Goal: Find specific page/section: Find specific page/section

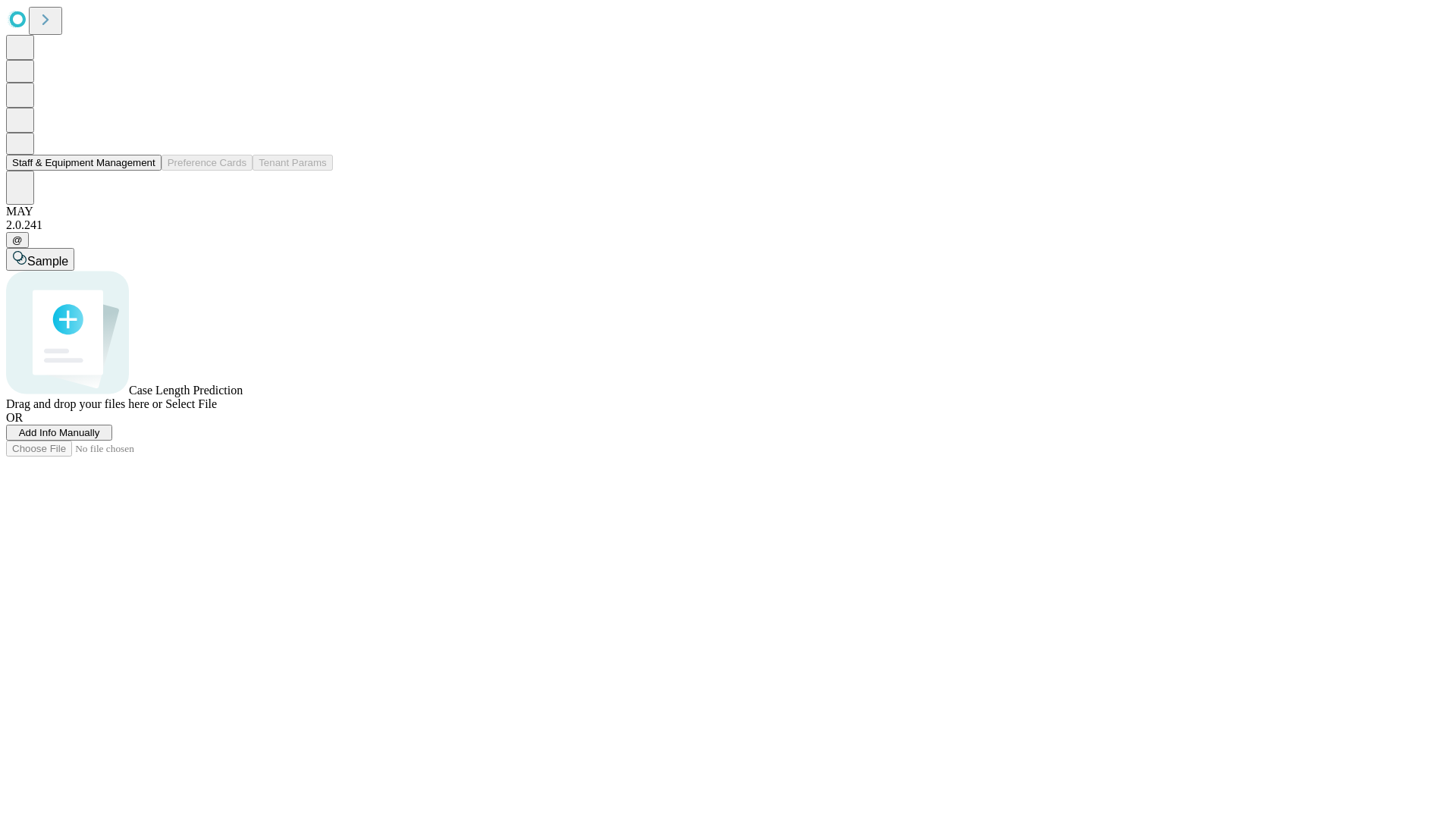
click at [142, 171] on button "Staff & Equipment Management" at bounding box center [84, 162] width 155 height 16
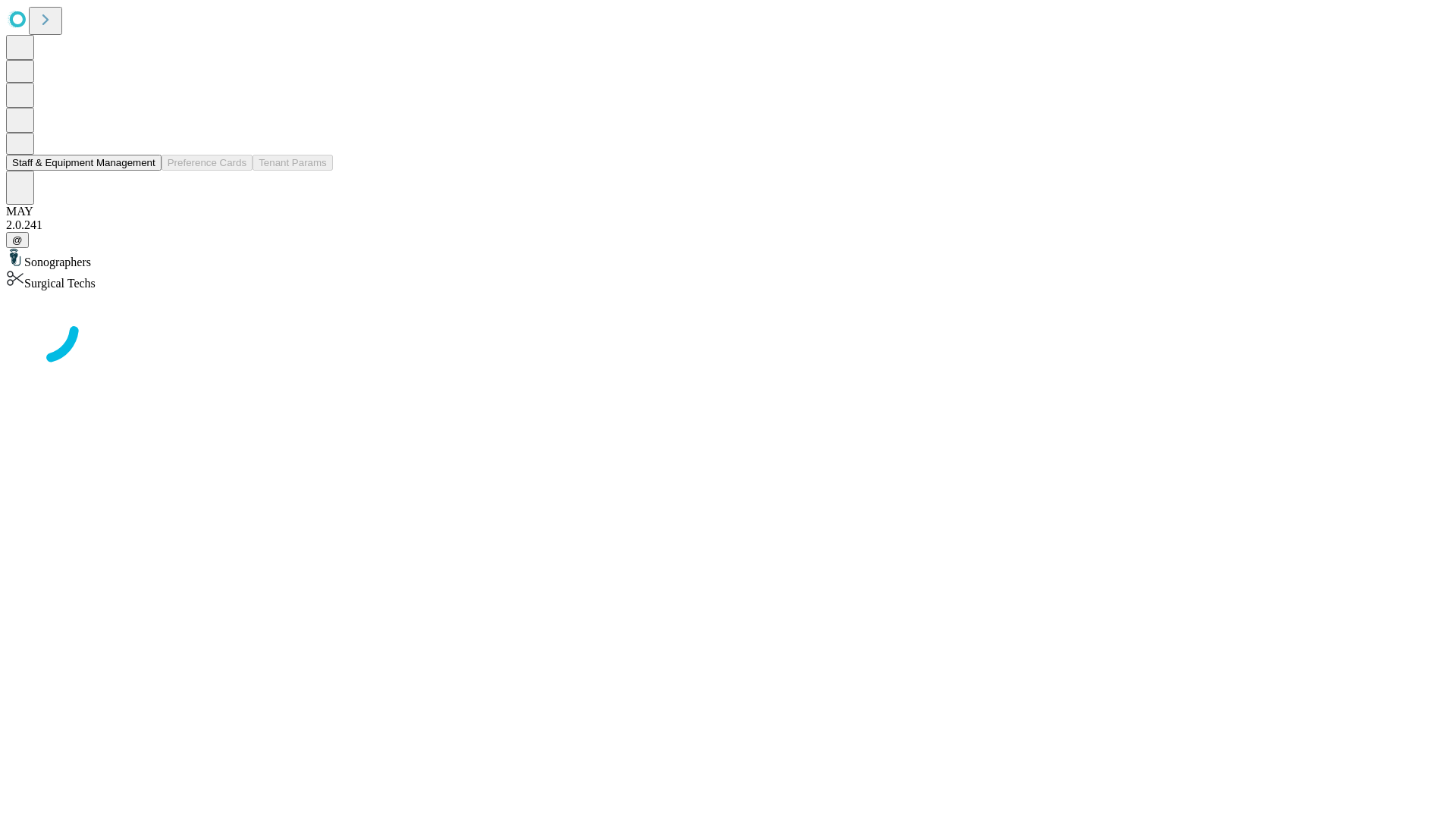
click at [145, 171] on button "Staff & Equipment Management" at bounding box center [84, 162] width 155 height 16
